Goal: Task Accomplishment & Management: Manage account settings

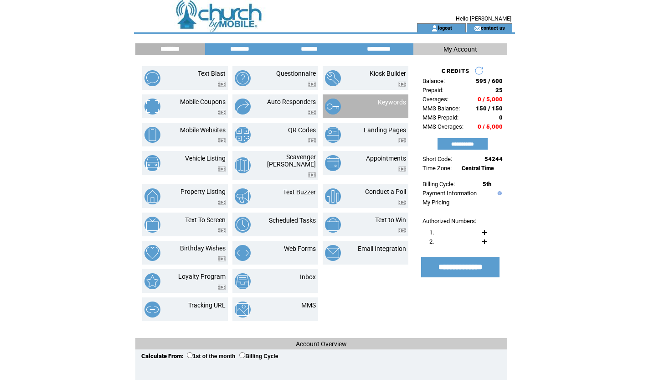
click at [362, 103] on td "Keywords" at bounding box center [381, 106] width 49 height 16
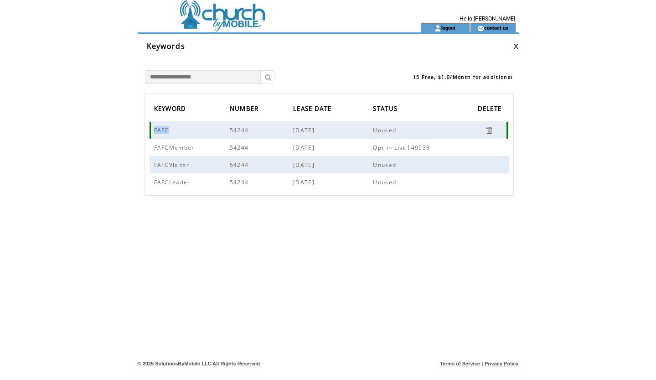
drag, startPoint x: 155, startPoint y: 130, endPoint x: 170, endPoint y: 133, distance: 14.8
click at [170, 133] on span "FAFC" at bounding box center [162, 130] width 17 height 8
click at [161, 132] on span "FAFC" at bounding box center [162, 130] width 17 height 8
drag, startPoint x: 155, startPoint y: 129, endPoint x: 169, endPoint y: 131, distance: 14.7
click at [169, 131] on span "FAFC" at bounding box center [162, 130] width 17 height 8
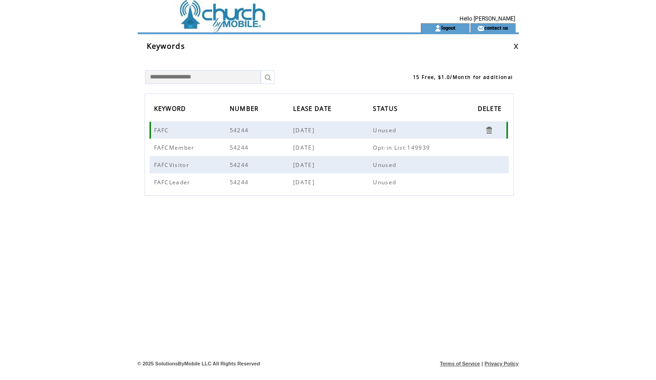
click at [162, 129] on span "FAFC" at bounding box center [162, 130] width 17 height 8
click at [155, 147] on span "FAFCMember" at bounding box center [175, 148] width 43 height 8
drag, startPoint x: 154, startPoint y: 147, endPoint x: 192, endPoint y: 149, distance: 38.8
click at [192, 149] on span "FAFCMember" at bounding box center [175, 148] width 43 height 8
click at [165, 148] on span "FAFCMember" at bounding box center [175, 148] width 43 height 8
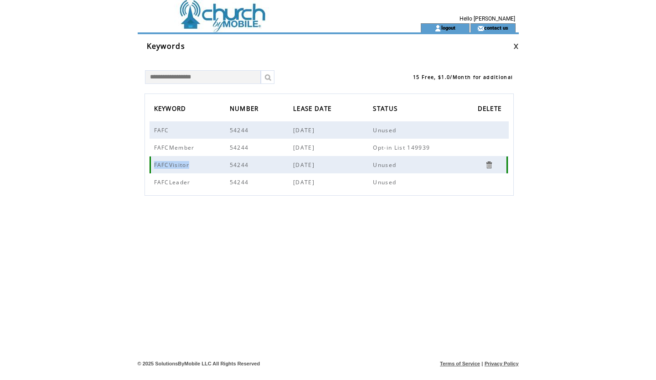
drag, startPoint x: 155, startPoint y: 164, endPoint x: 209, endPoint y: 165, distance: 54.7
click at [209, 165] on td "FAFCVisitor" at bounding box center [192, 164] width 76 height 17
click at [235, 165] on span "54244" at bounding box center [240, 165] width 21 height 8
click at [194, 14] on td at bounding box center [263, 11] width 250 height 23
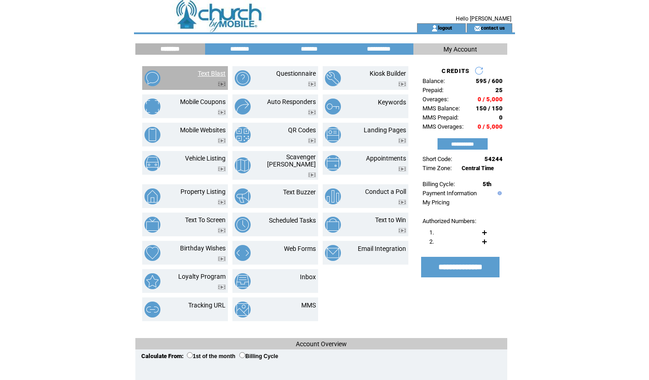
click at [204, 70] on link "Text Blast" at bounding box center [212, 73] width 28 height 7
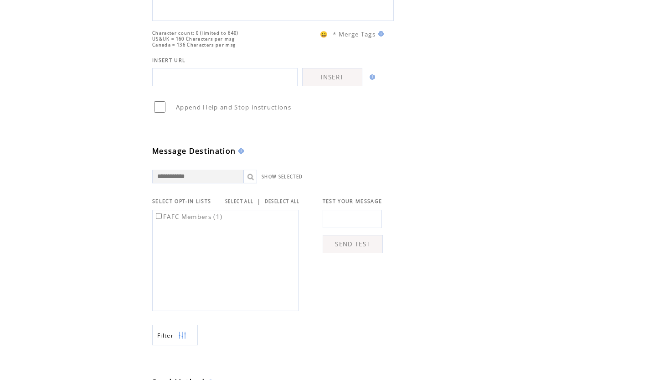
scroll to position [129, 0]
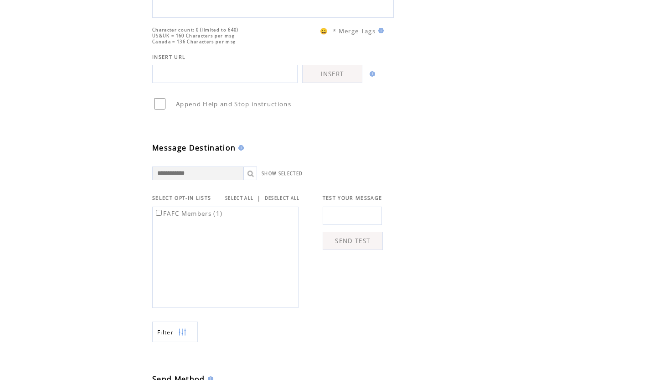
click at [163, 243] on div "FAFC Members (1)" at bounding box center [225, 257] width 146 height 101
click at [181, 281] on div "FAFC Members (1)" at bounding box center [225, 257] width 146 height 101
click at [195, 259] on div "FAFC Members (1)" at bounding box center [225, 257] width 146 height 101
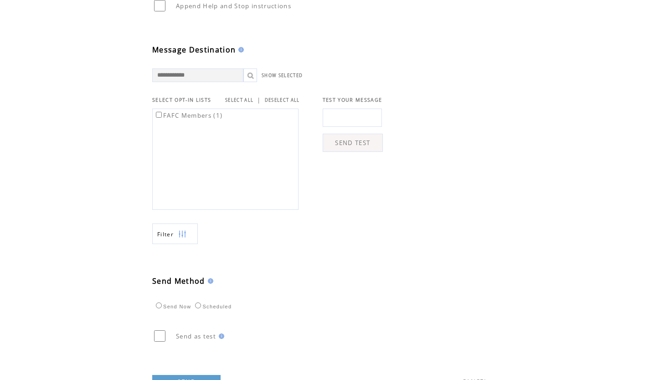
scroll to position [234, 0]
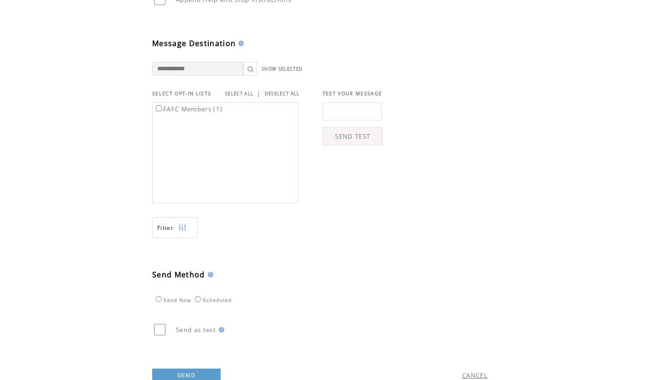
click at [181, 76] on input "text" at bounding box center [197, 69] width 91 height 14
click at [191, 97] on span "SELECT OPT-IN LISTS" at bounding box center [181, 93] width 59 height 6
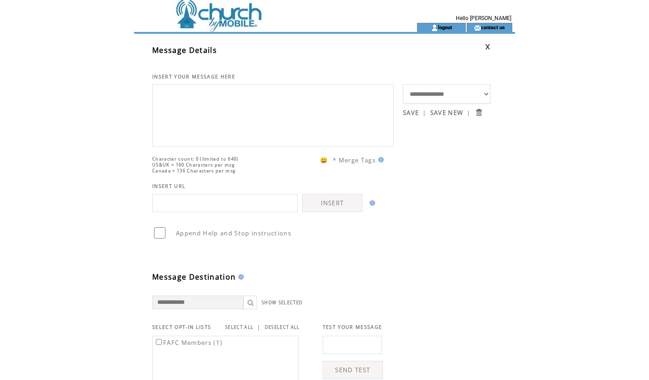
scroll to position [0, 0]
click at [178, 15] on td at bounding box center [259, 11] width 250 height 23
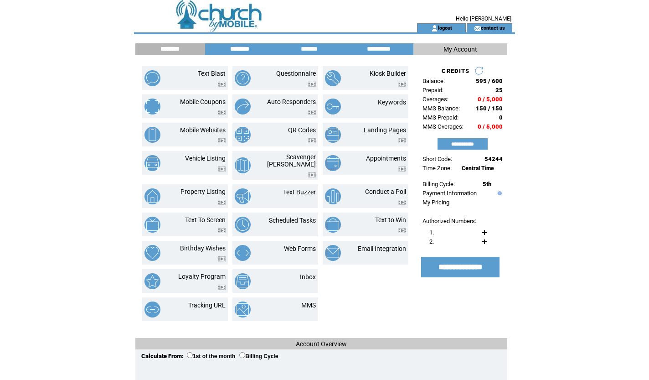
click at [233, 47] on input "********" at bounding box center [240, 49] width 68 height 8
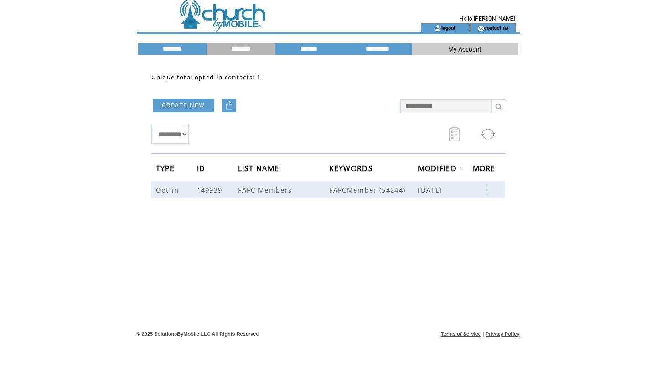
click at [186, 104] on link "CREATE NEW" at bounding box center [184, 105] width 62 height 14
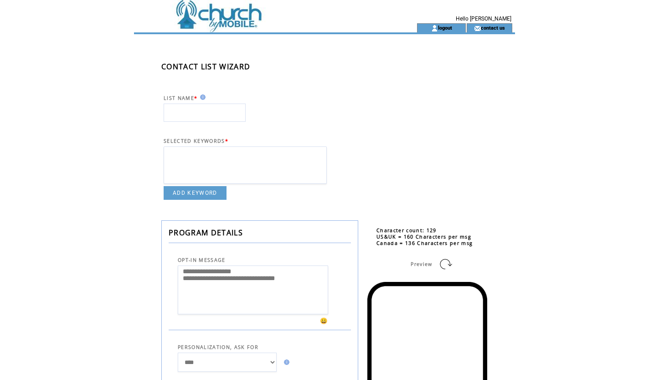
click at [182, 114] on input "text" at bounding box center [205, 112] width 82 height 18
click at [377, 67] on div "**********" at bounding box center [338, 343] width 409 height 618
click at [191, 25] on td at bounding box center [259, 27] width 250 height 9
